Goal: Information Seeking & Learning: Check status

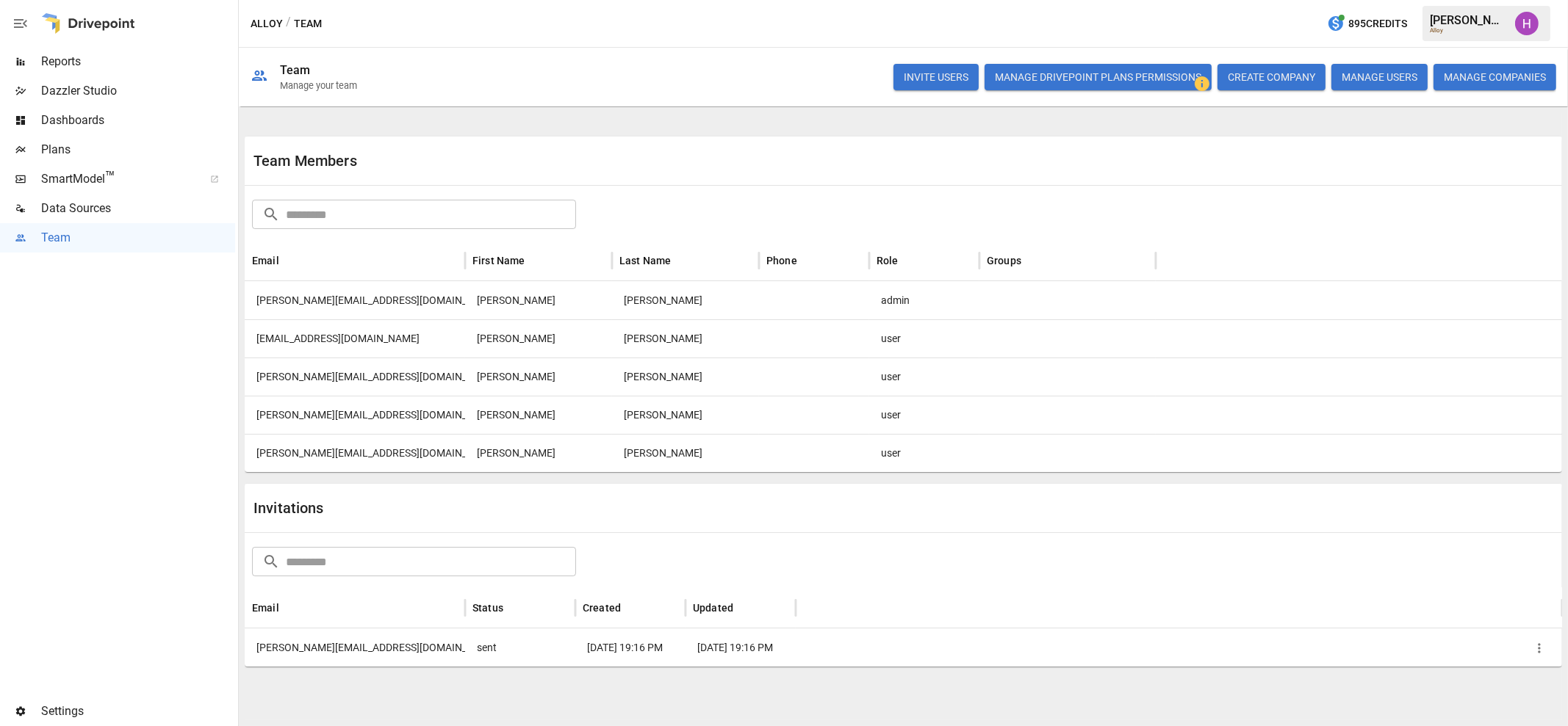
click at [136, 353] on div at bounding box center [117, 474] width 235 height 444
click at [1448, 123] on icon at bounding box center [1451, 122] width 24 height 24
click at [77, 66] on span "Reports" at bounding box center [138, 61] width 194 height 17
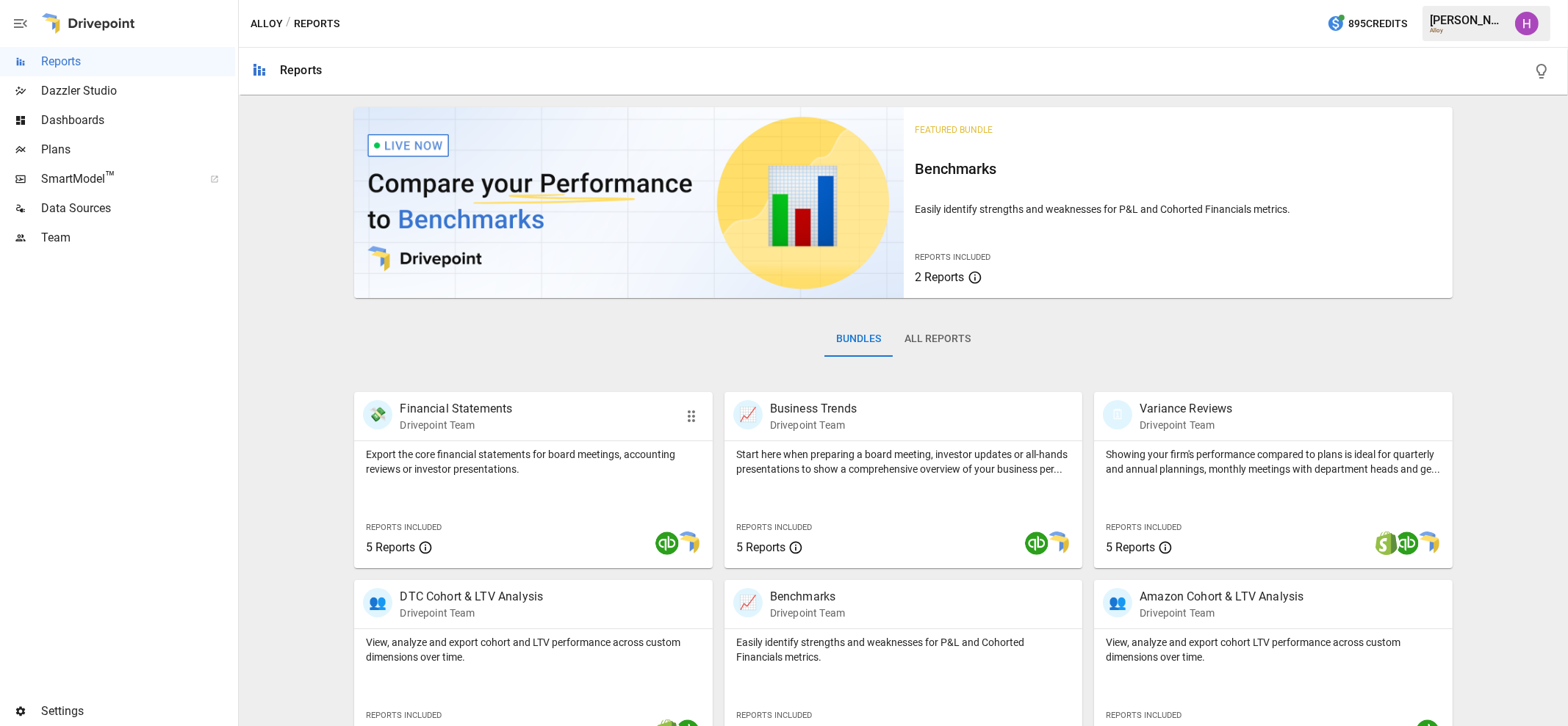
click at [553, 422] on div "💸 Financial Statements Drivepoint Team" at bounding box center [505, 416] width 284 height 33
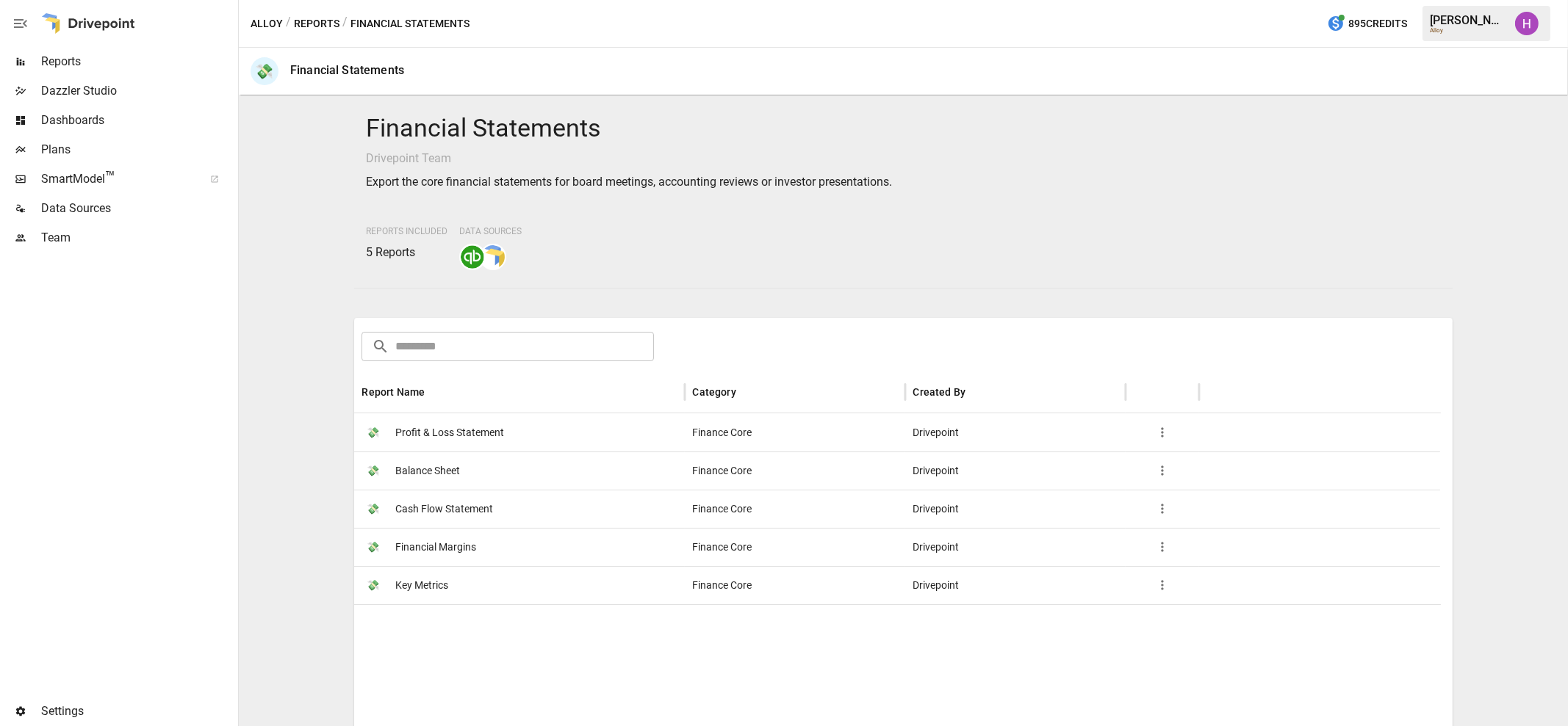
click at [487, 430] on span "Profit & Loss Statement" at bounding box center [449, 433] width 108 height 37
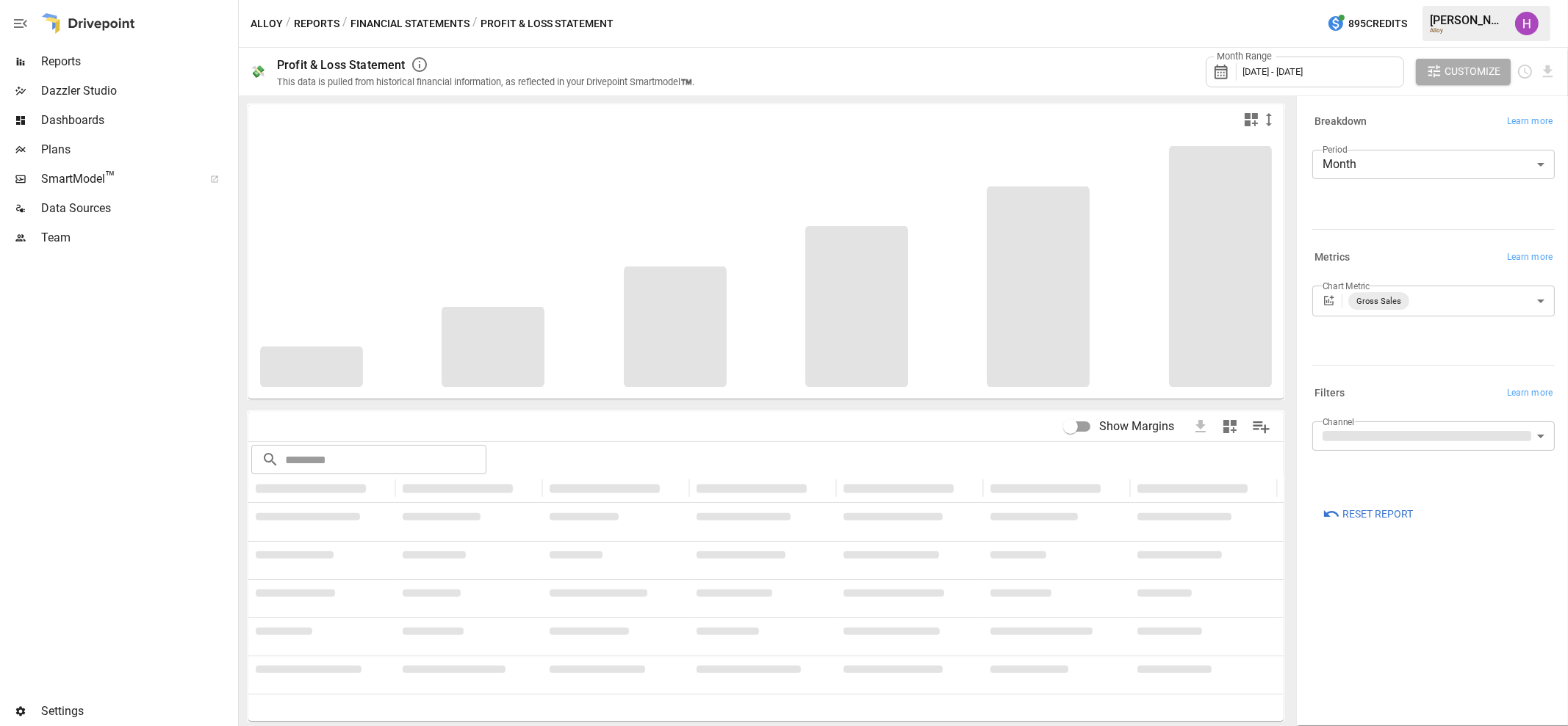
click at [1360, 60] on div "Month Range [DATE] - [DATE]" at bounding box center [1305, 72] width 199 height 31
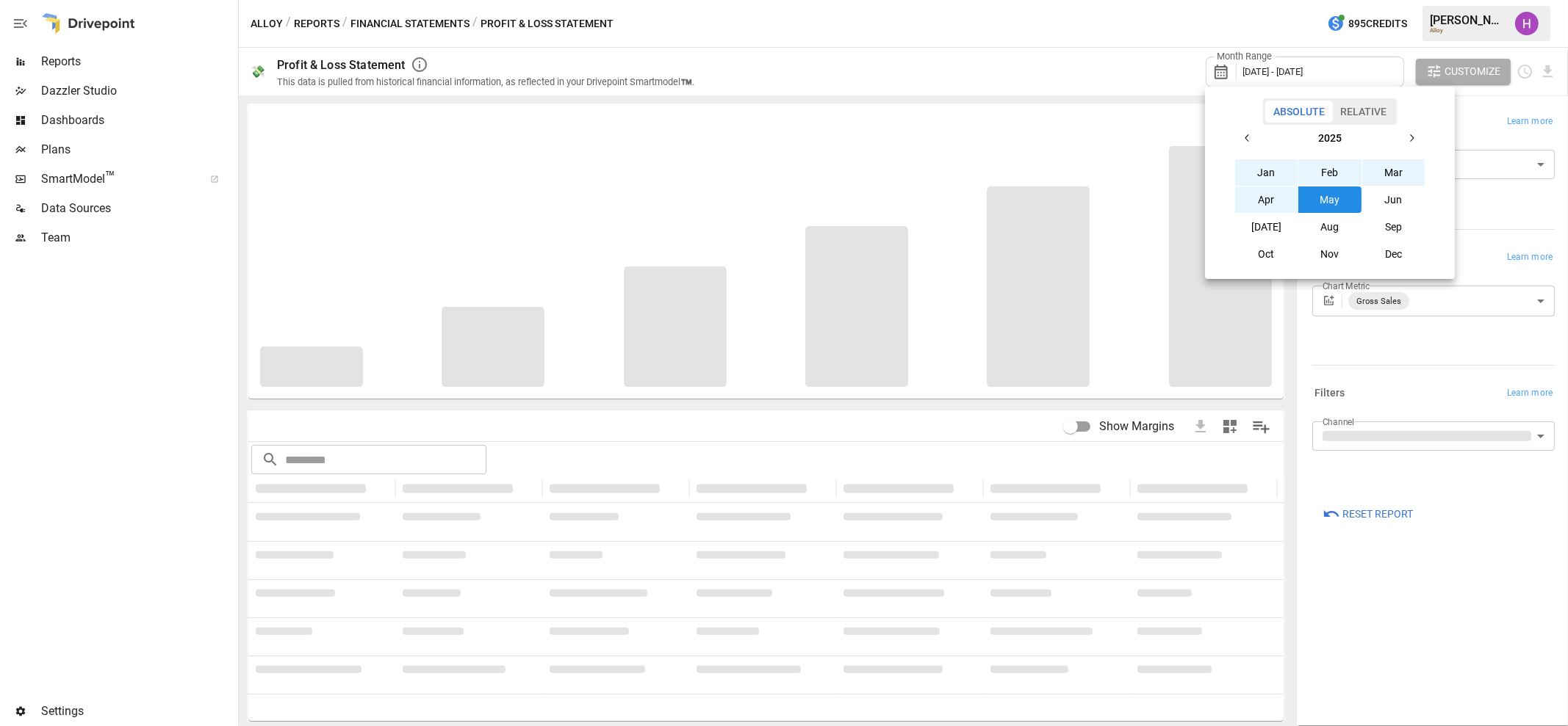
click at [1249, 134] on icon "button" at bounding box center [1247, 138] width 12 height 12
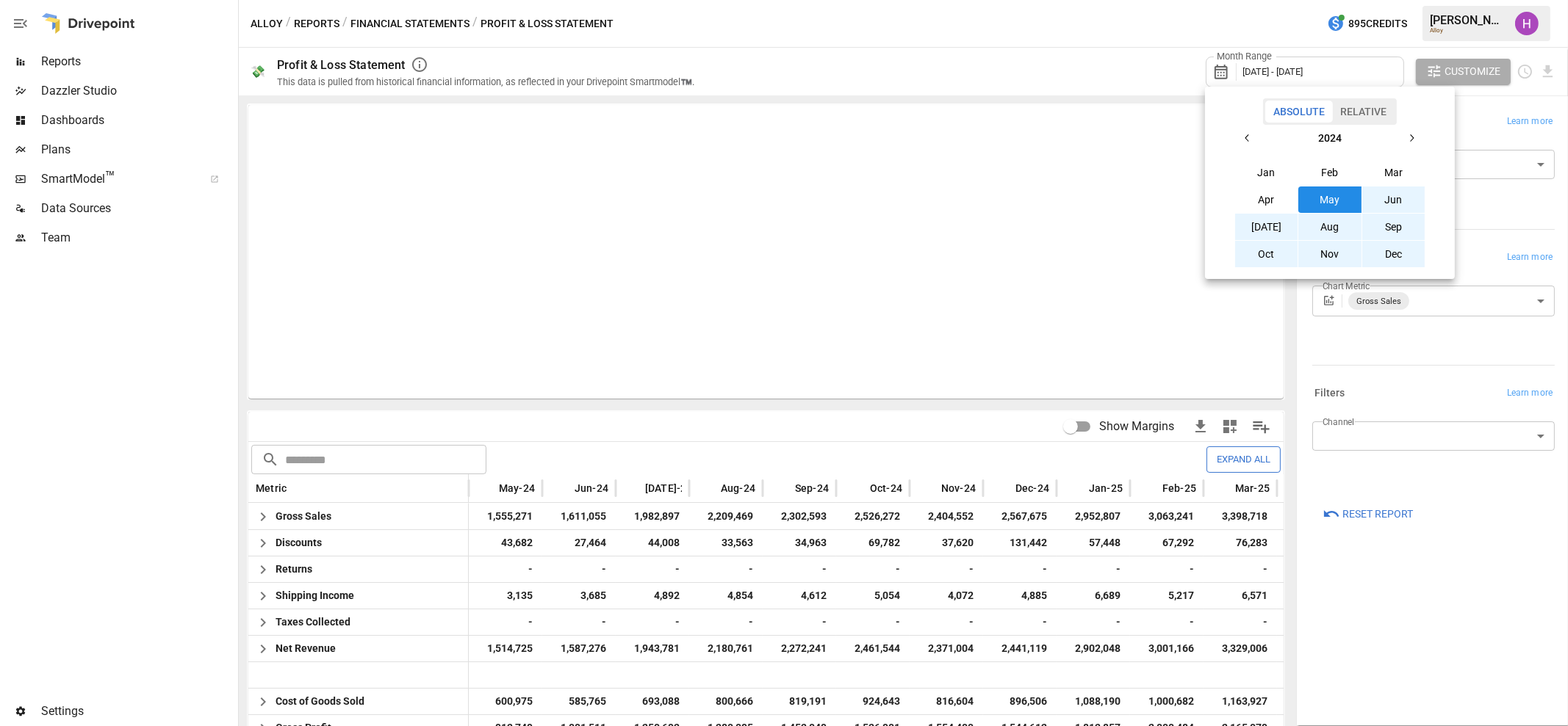
click at [1391, 203] on button "Jun" at bounding box center [1394, 200] width 63 height 27
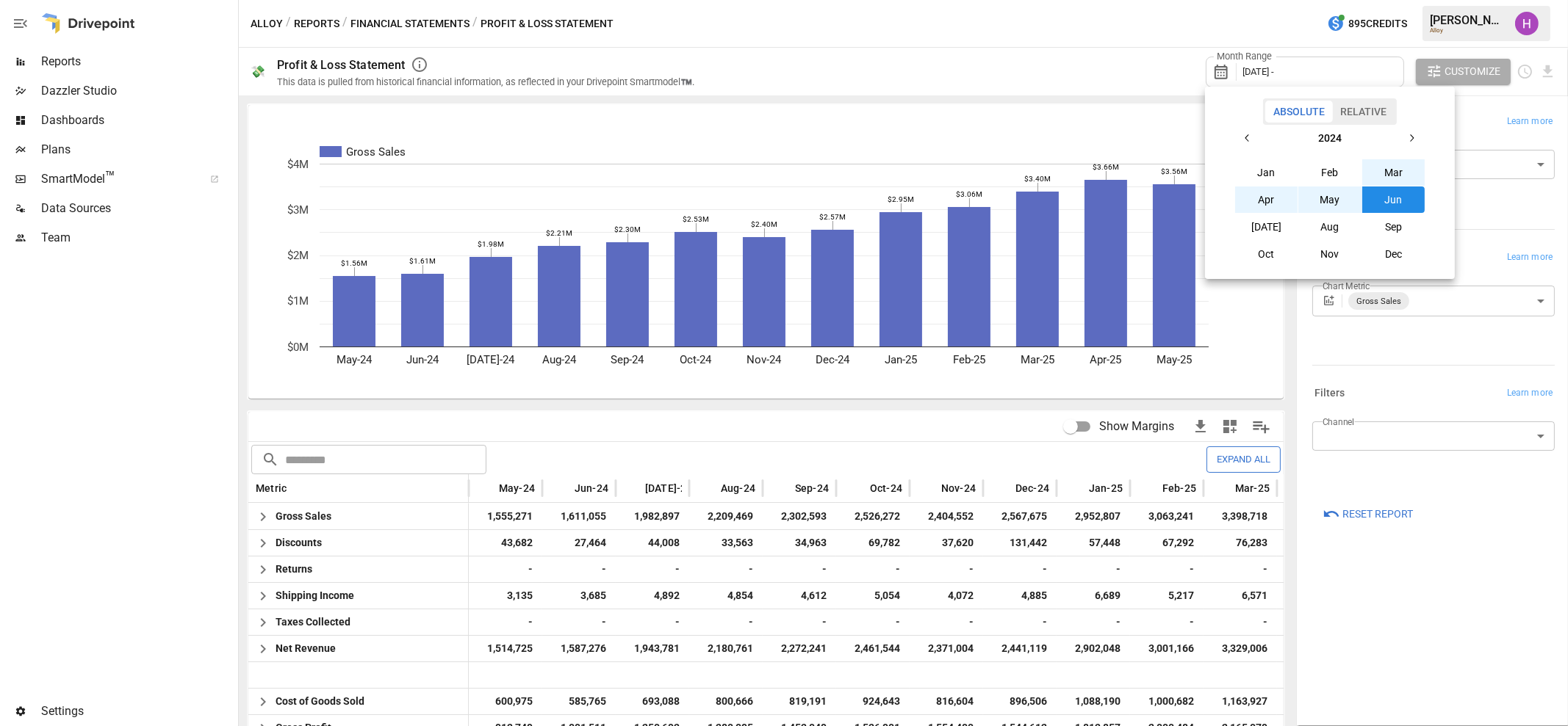
click at [1410, 136] on icon "button" at bounding box center [1412, 138] width 12 height 12
click at [1331, 201] on button "May" at bounding box center [1330, 200] width 63 height 27
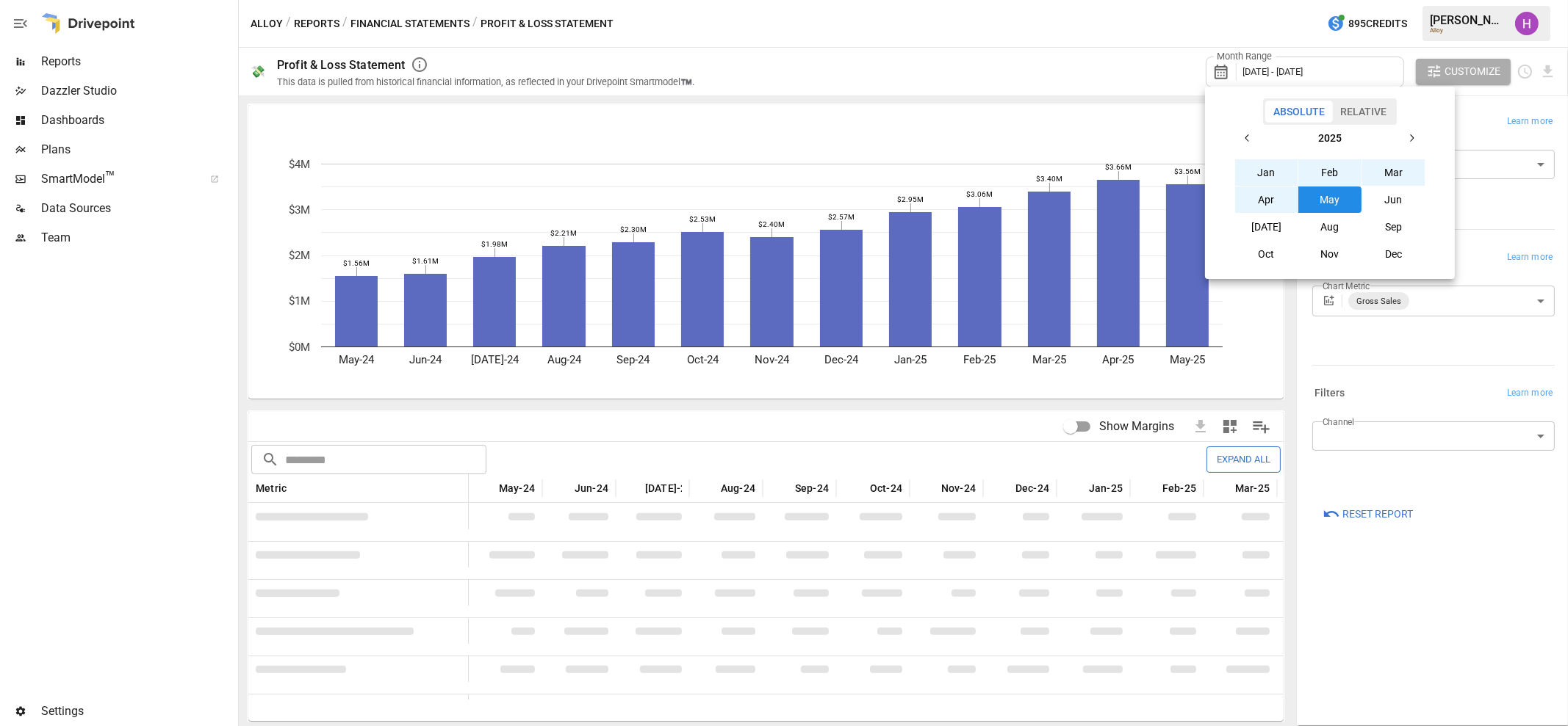
click at [1163, 9] on div at bounding box center [784, 363] width 1568 height 726
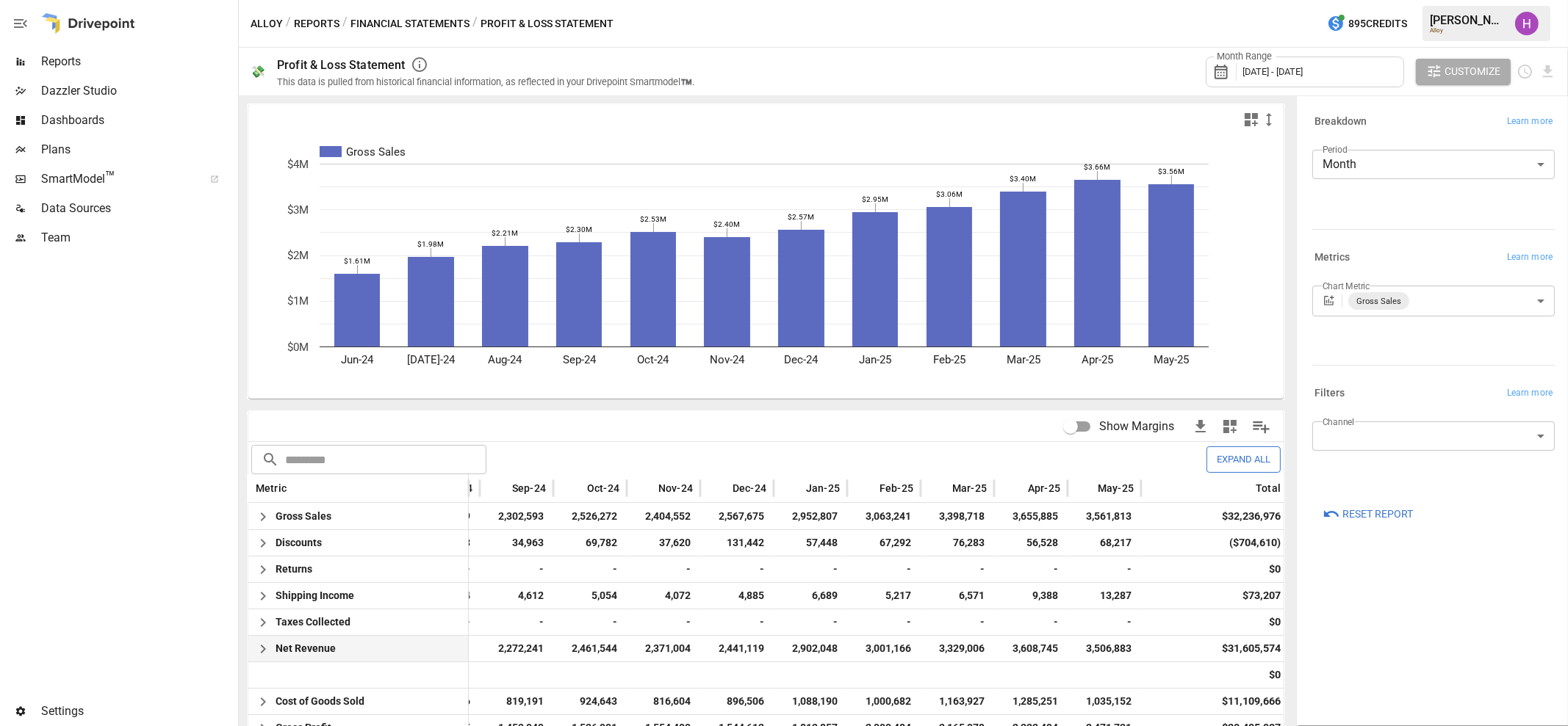
scroll to position [0, 227]
click at [1295, 70] on span "[DATE] - [DATE]" at bounding box center [1273, 71] width 60 height 11
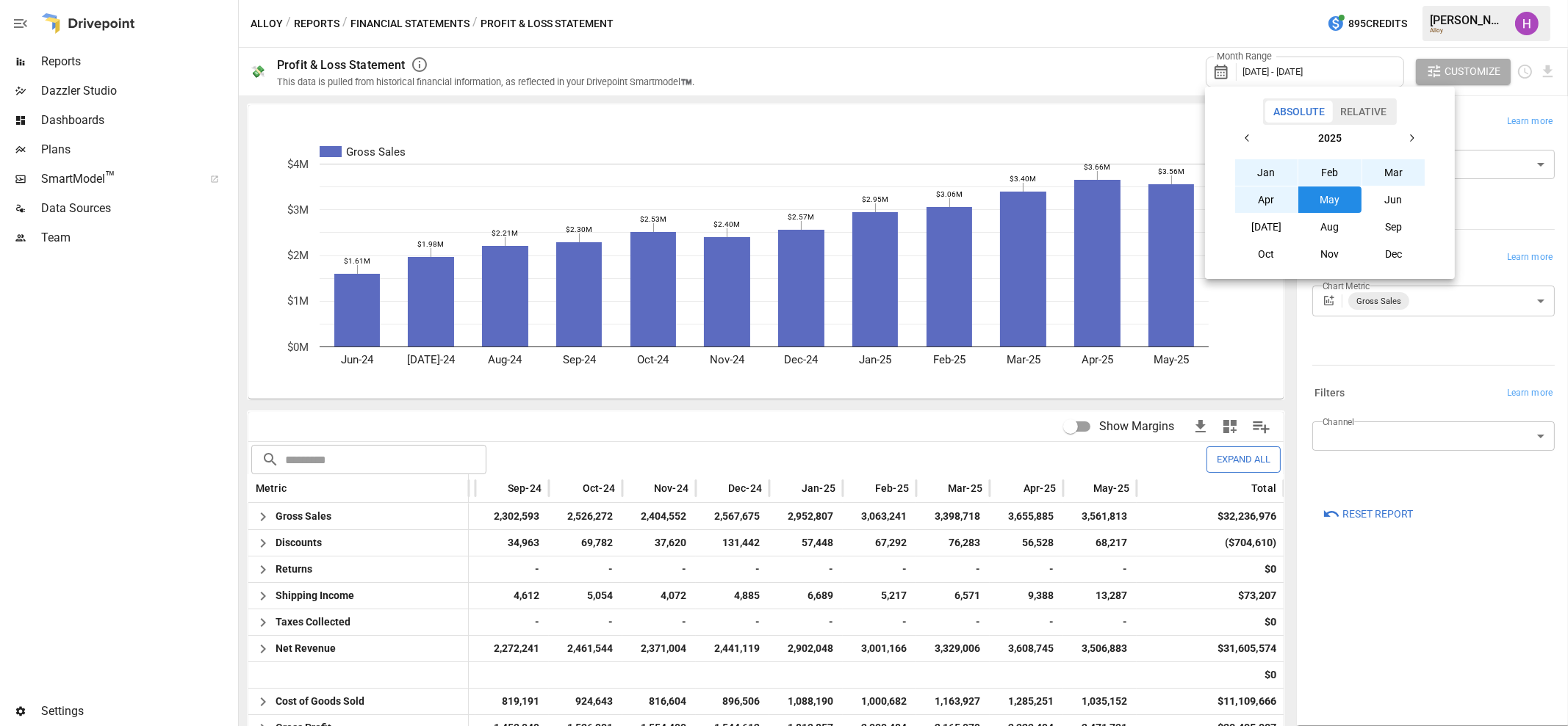
click at [1253, 133] on icon "button" at bounding box center [1247, 138] width 12 height 12
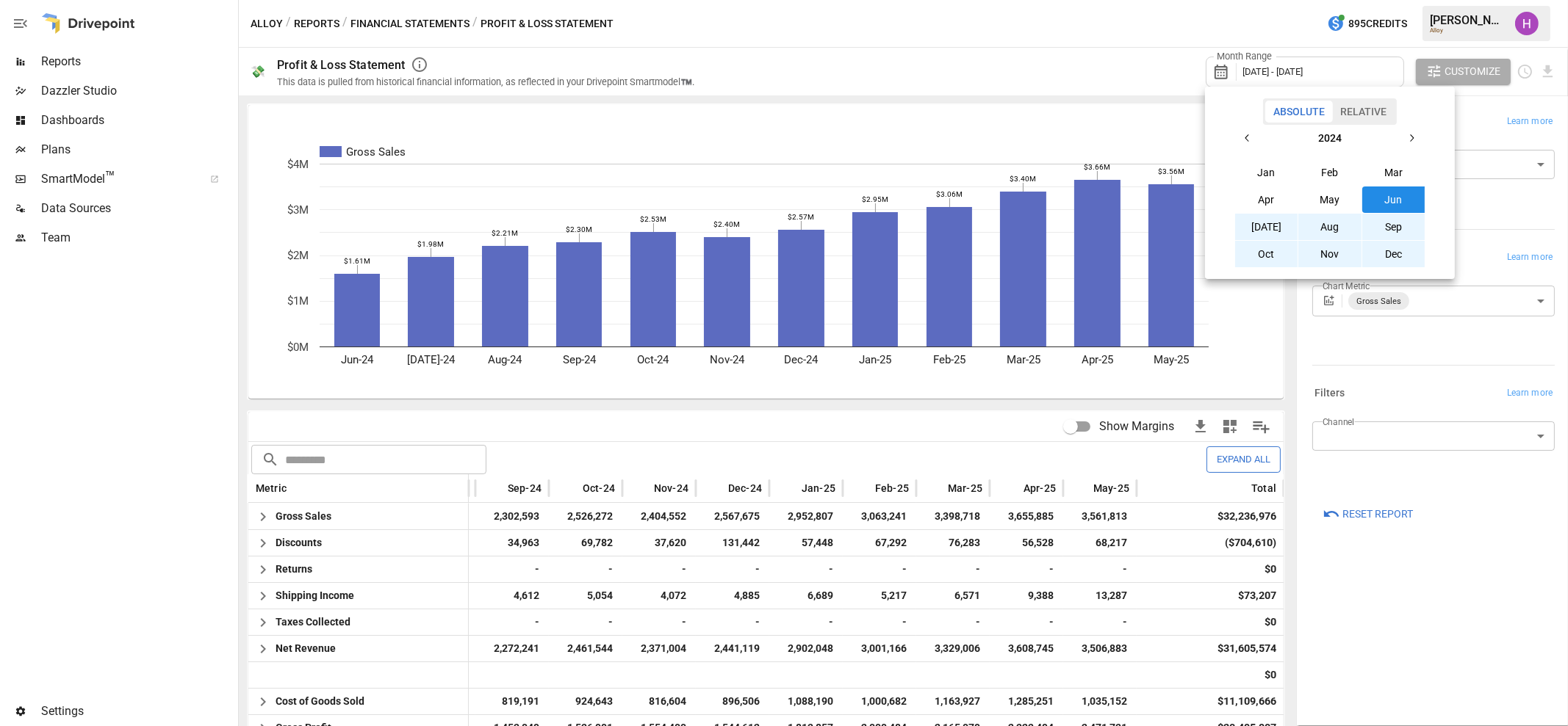
click at [1260, 218] on button "[DATE]" at bounding box center [1267, 227] width 63 height 27
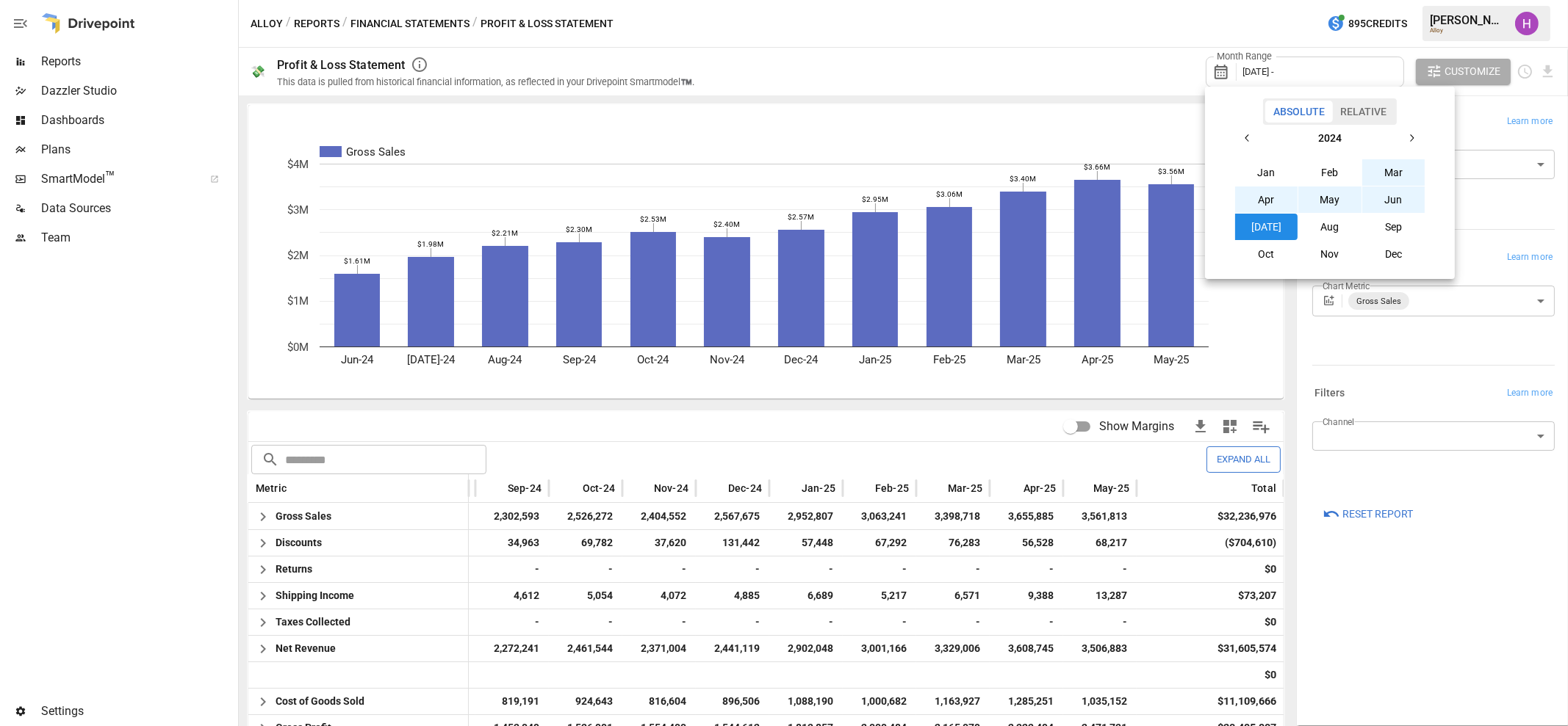
click at [1409, 133] on icon "button" at bounding box center [1412, 138] width 12 height 12
click at [1395, 199] on button "Jun" at bounding box center [1394, 200] width 63 height 27
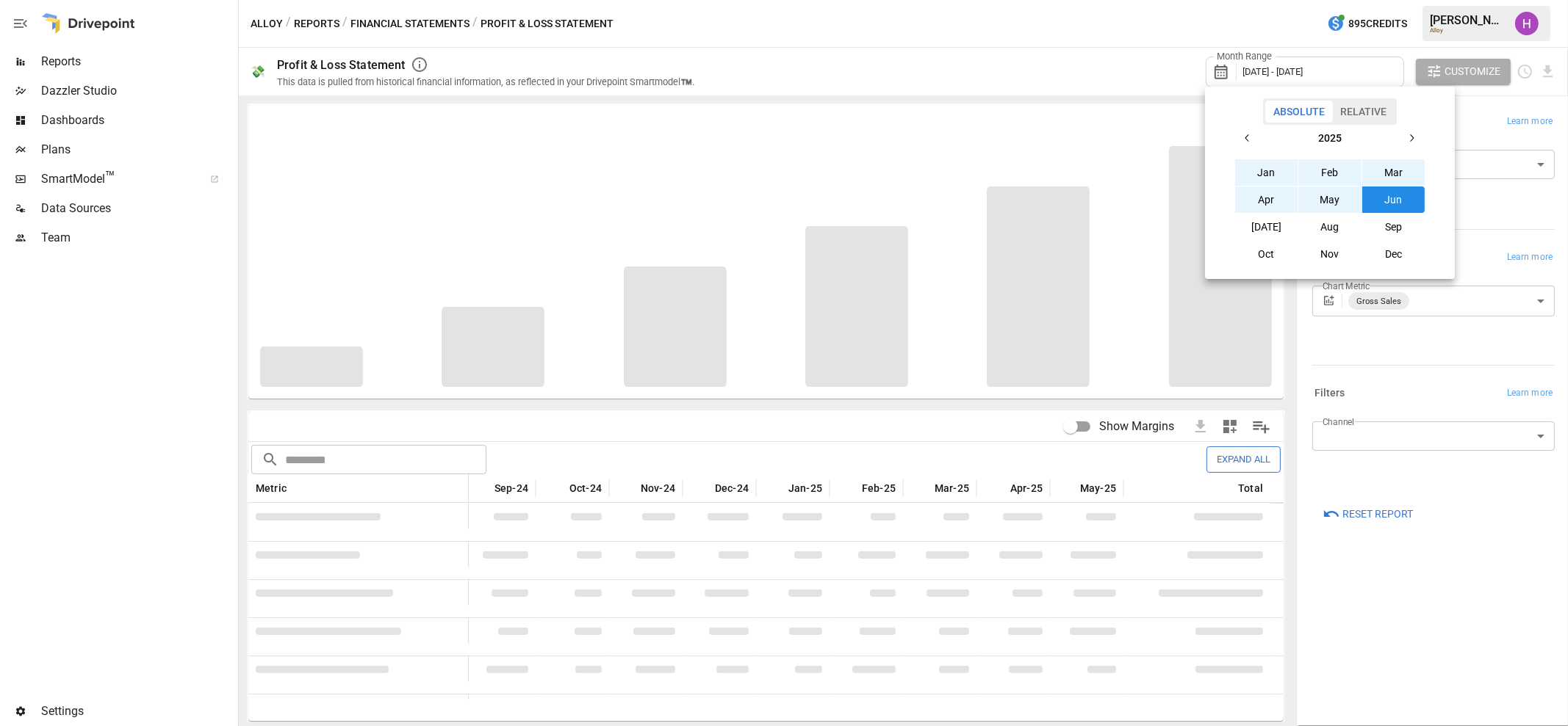
scroll to position [0, 213]
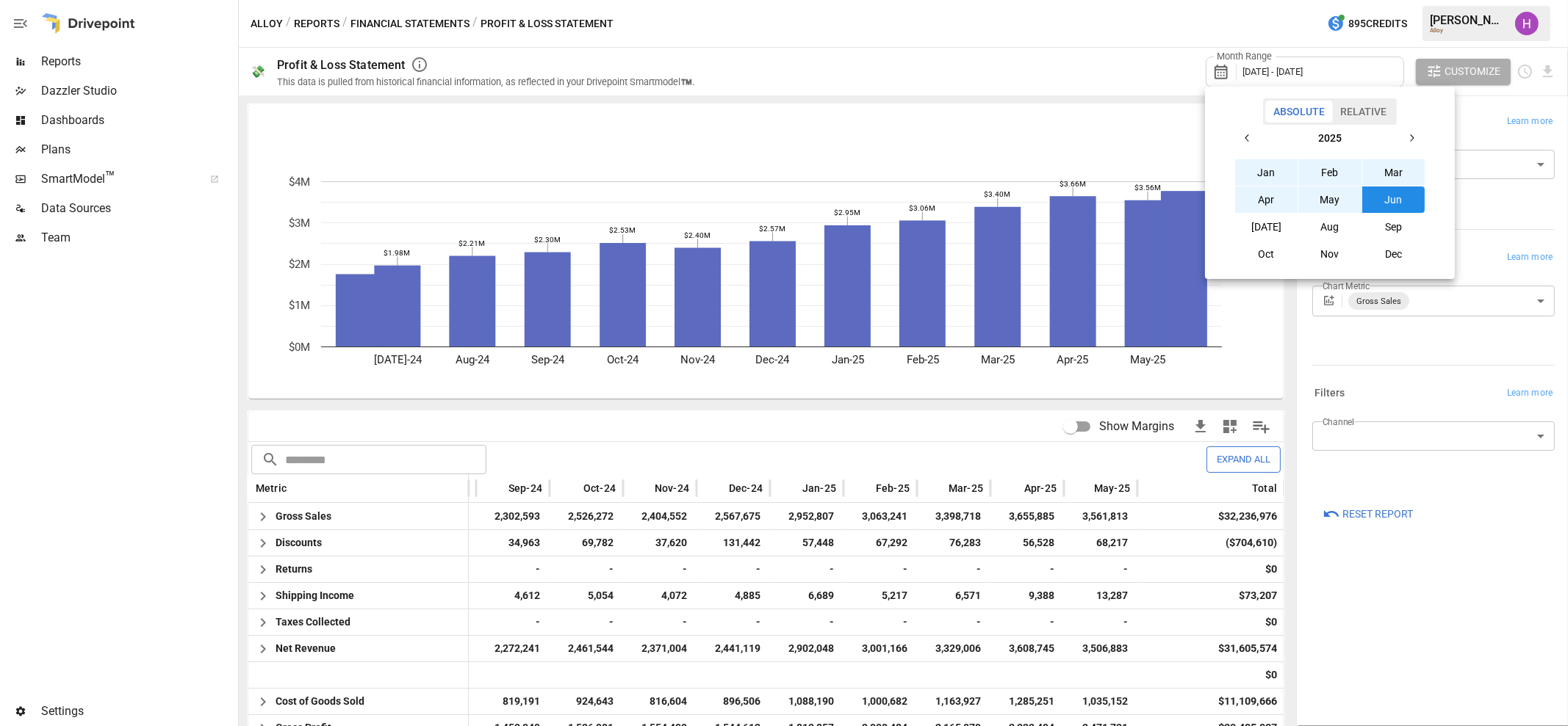
click at [1134, 5] on div at bounding box center [784, 363] width 1568 height 726
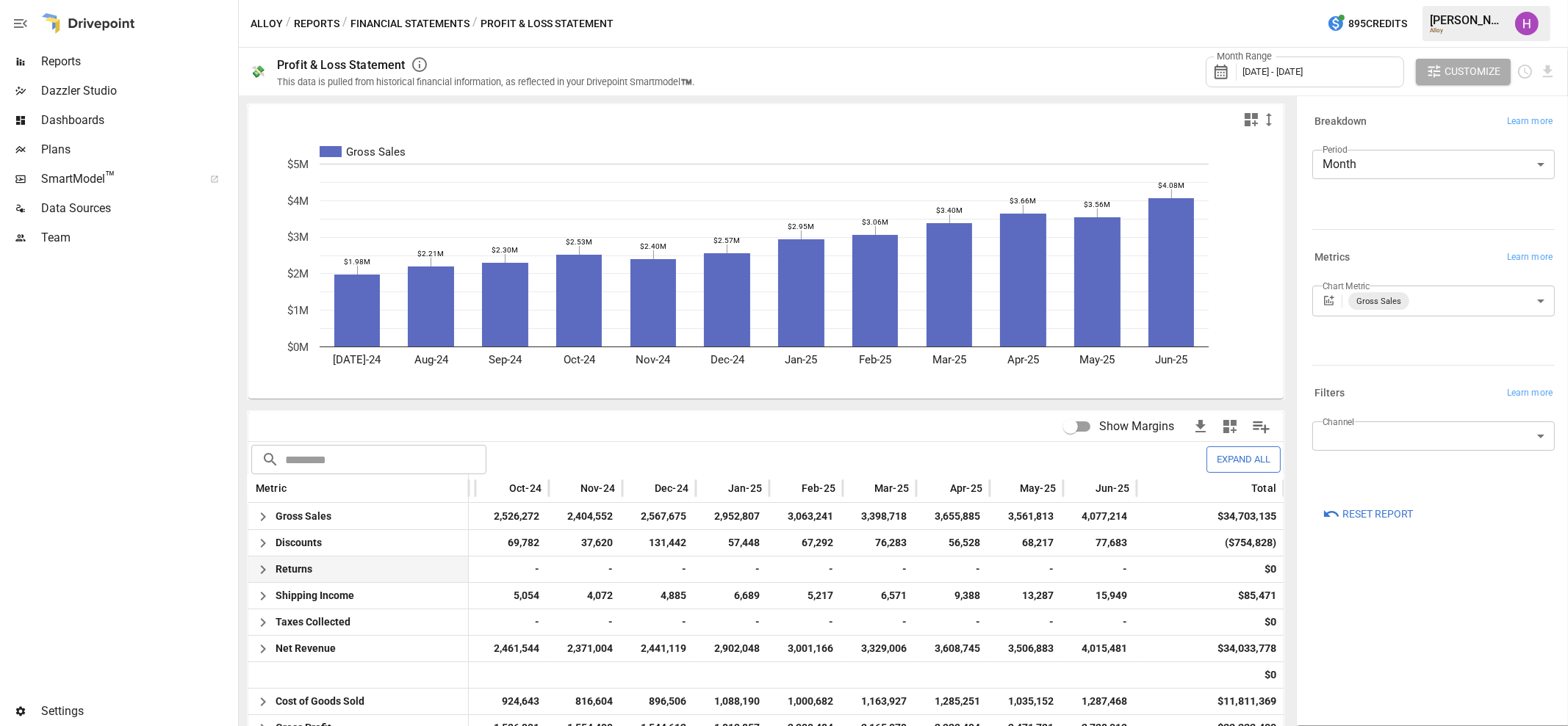
scroll to position [0, 227]
click at [58, 218] on div "Data Sources" at bounding box center [117, 208] width 235 height 30
